Goal: Task Accomplishment & Management: Manage account settings

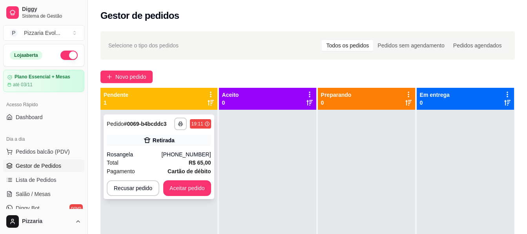
click at [129, 161] on div "Total R$ 65,00" at bounding box center [159, 163] width 104 height 9
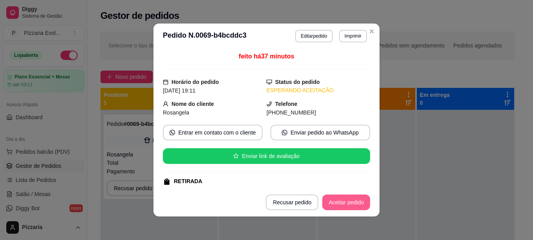
click at [341, 202] on button "Aceitar pedido" at bounding box center [346, 203] width 48 height 16
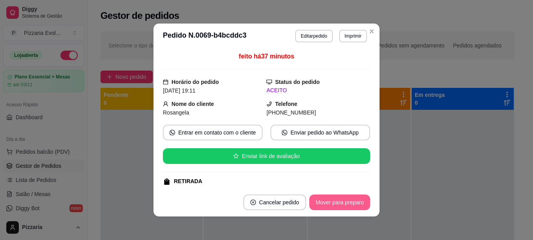
click at [343, 204] on button "Mover para preparo" at bounding box center [339, 203] width 61 height 16
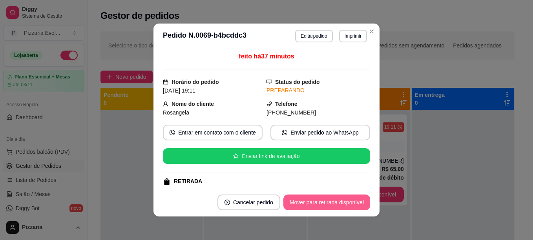
click at [342, 200] on button "Mover para retirada disponível" at bounding box center [326, 203] width 87 height 16
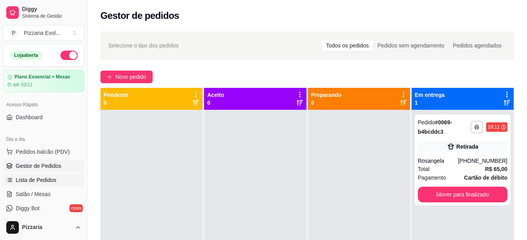
click at [43, 182] on span "Lista de Pedidos" at bounding box center [36, 180] width 41 height 8
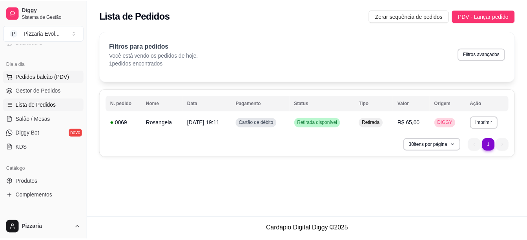
scroll to position [78, 0]
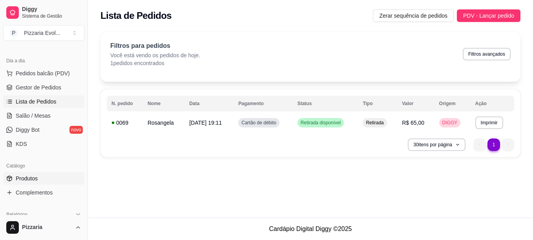
click at [28, 180] on span "Produtos" at bounding box center [27, 179] width 22 height 8
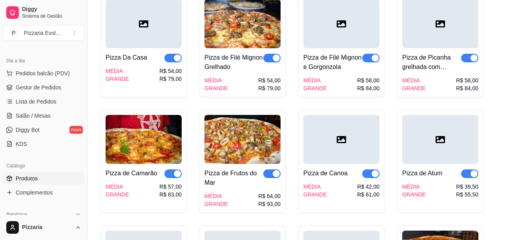
scroll to position [1099, 0]
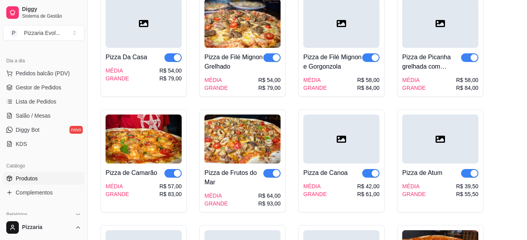
click at [177, 54] on div "button" at bounding box center [177, 57] width 7 height 7
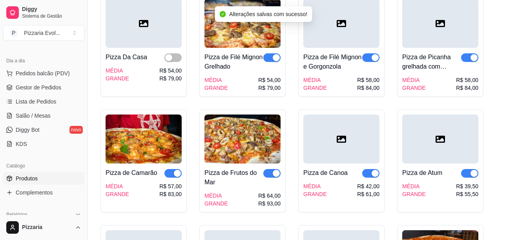
click at [274, 54] on div "button" at bounding box center [276, 57] width 7 height 7
click at [369, 53] on span "button" at bounding box center [370, 57] width 17 height 9
click at [468, 53] on span "button" at bounding box center [469, 57] width 17 height 9
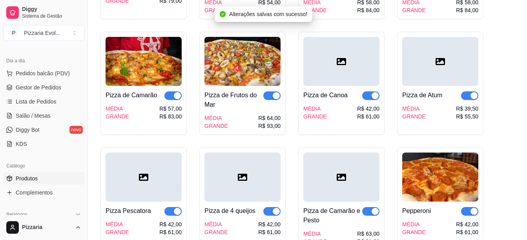
scroll to position [1177, 0]
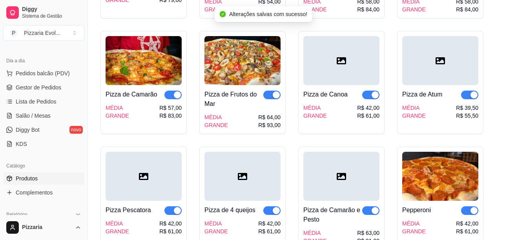
click at [171, 91] on span "button" at bounding box center [172, 95] width 17 height 9
click at [272, 91] on span "button" at bounding box center [271, 95] width 17 height 9
click at [369, 91] on span "button" at bounding box center [370, 95] width 17 height 9
click at [463, 91] on span "button" at bounding box center [469, 95] width 17 height 9
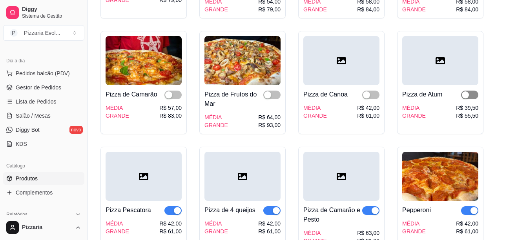
click at [466, 91] on div "button" at bounding box center [465, 94] width 7 height 7
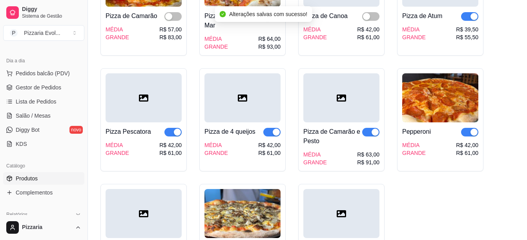
click at [367, 128] on span "button" at bounding box center [370, 132] width 17 height 9
click at [368, 129] on div "button" at bounding box center [366, 132] width 7 height 7
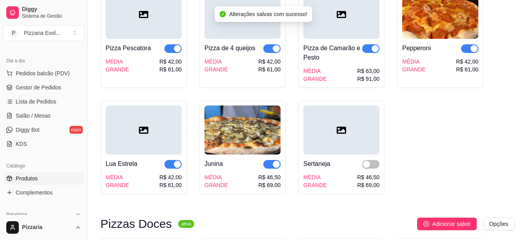
scroll to position [1374, 0]
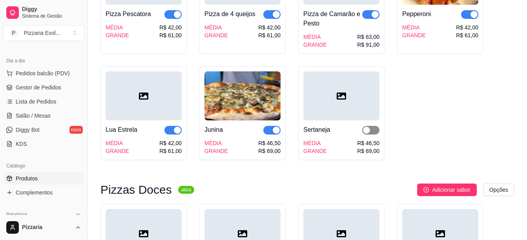
click at [372, 126] on span "button" at bounding box center [370, 130] width 17 height 9
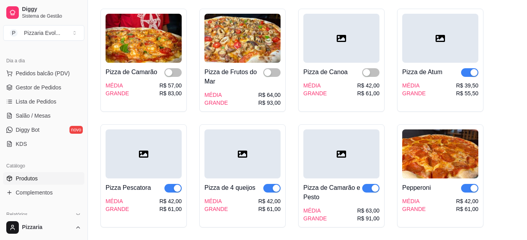
scroll to position [1177, 0]
